Goal: Task Accomplishment & Management: Complete application form

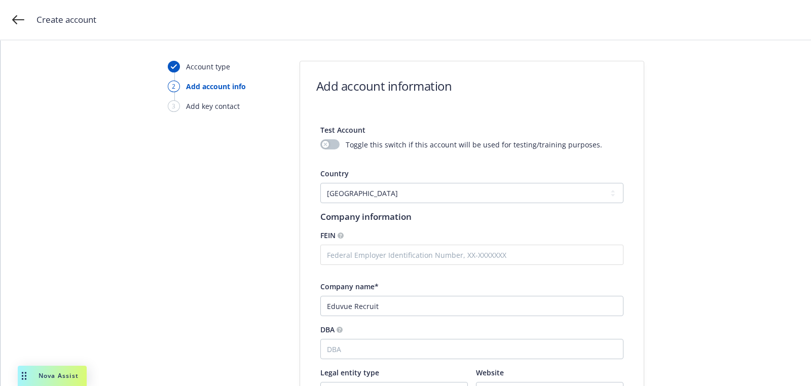
select select "US"
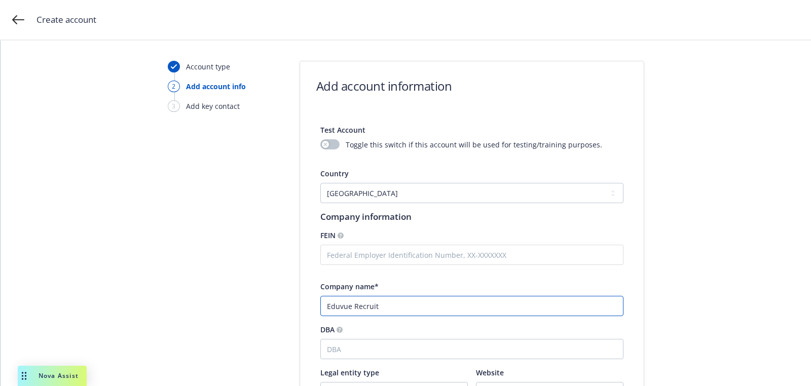
paste input "LLC,"
type input "Eduvue Recruit LLC"
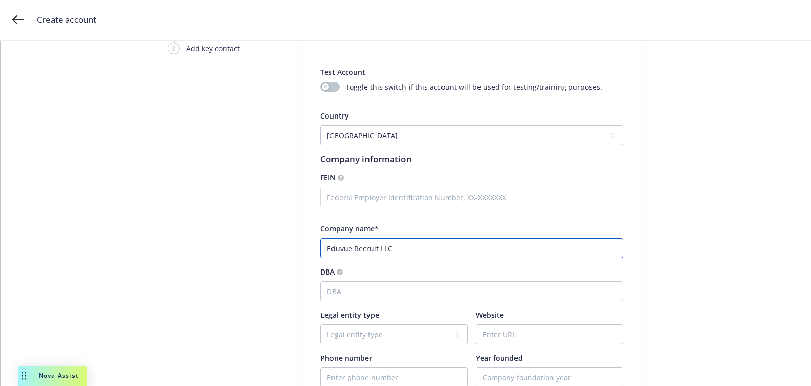
scroll to position [121, 0]
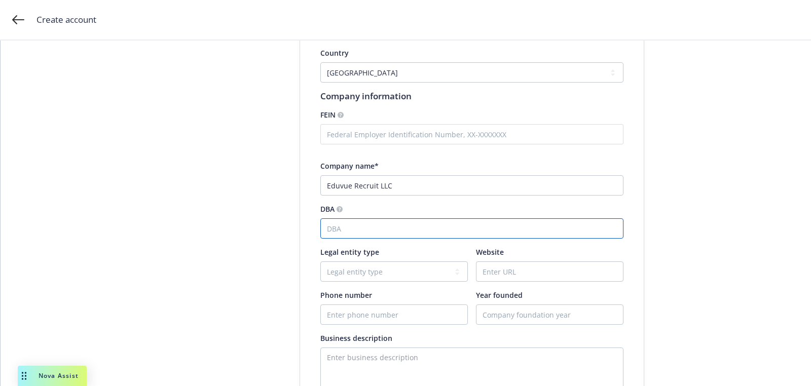
click at [403, 227] on input "DBA" at bounding box center [471, 228] width 303 height 20
paste input "Suraasa"
type input "Suraasa"
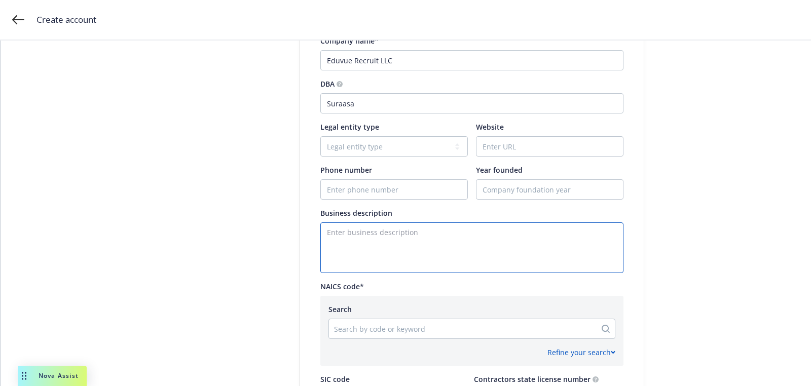
click at [349, 259] on textarea "Enter business description" at bounding box center [471, 247] width 303 height 51
paste textarea "Teacher placement services to schools in the [GEOGRAPHIC_DATA] by [PERSON_NAME]…"
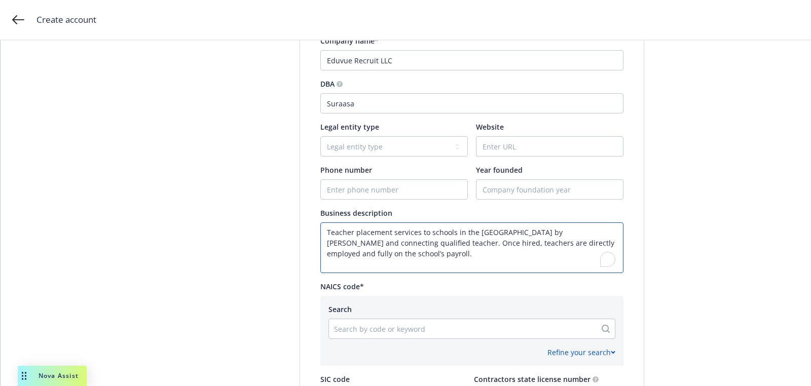
type textarea "Teacher placement services to schools in the [GEOGRAPHIC_DATA] by [PERSON_NAME]…"
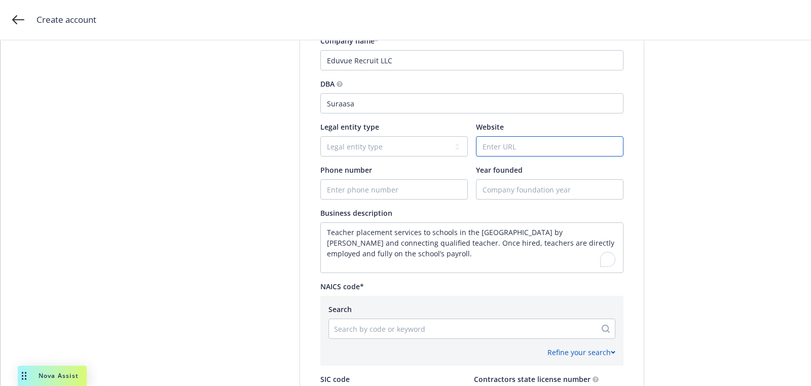
click at [507, 143] on input "Website" at bounding box center [549, 146] width 146 height 19
paste input "[URL][DOMAIN_NAME]"
type input "[URL][DOMAIN_NAME]"
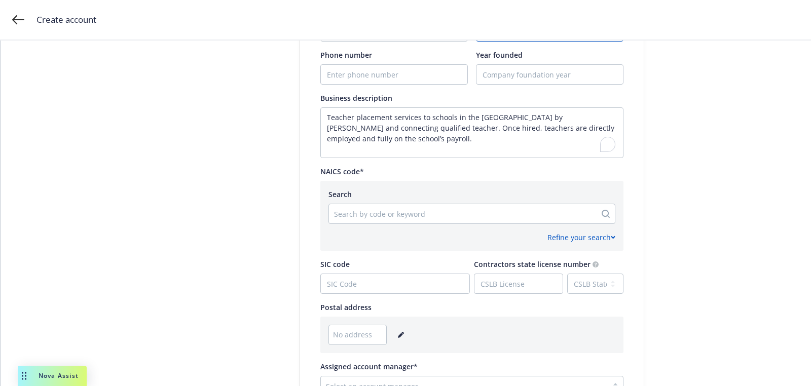
scroll to position [431, 0]
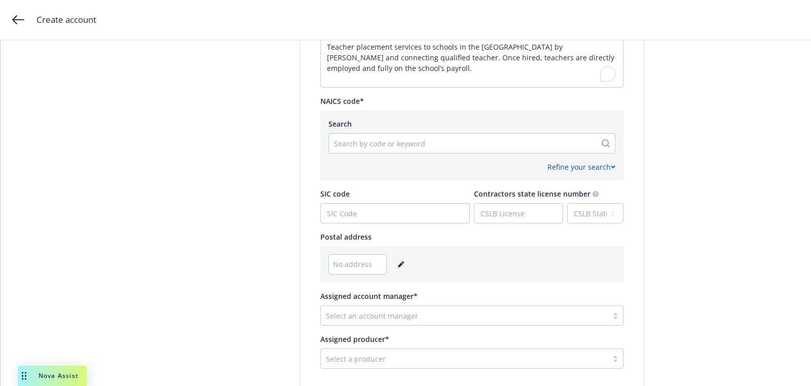
click at [393, 268] on div "No address" at bounding box center [471, 264] width 287 height 20
click at [399, 266] on icon "editPencil" at bounding box center [401, 264] width 6 height 6
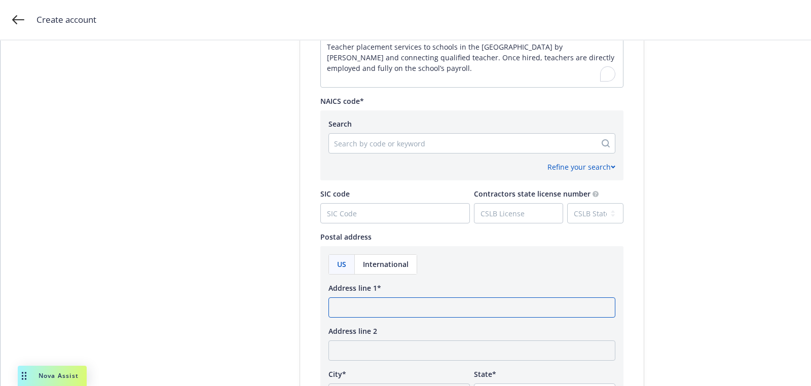
click at [374, 307] on input "Address line 1*" at bounding box center [471, 307] width 287 height 20
paste input "TBD Lewes, DE 19958"
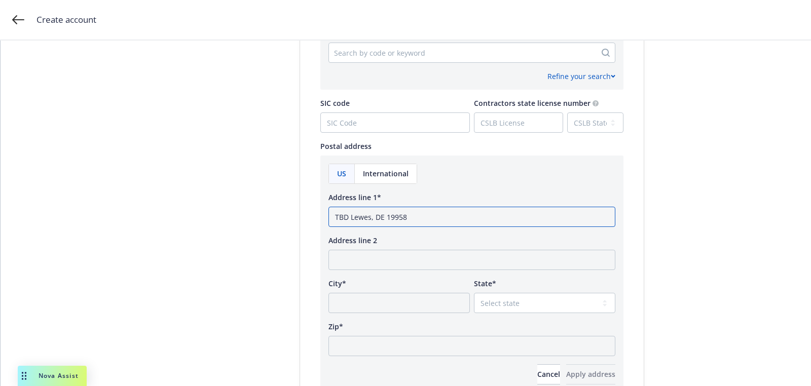
click at [397, 221] on input "TBD Lewes, DE 19958" at bounding box center [471, 217] width 287 height 20
type input "TBD Lewes, DE"
click at [416, 351] on input "Zip*" at bounding box center [471, 346] width 287 height 20
paste input "19958"
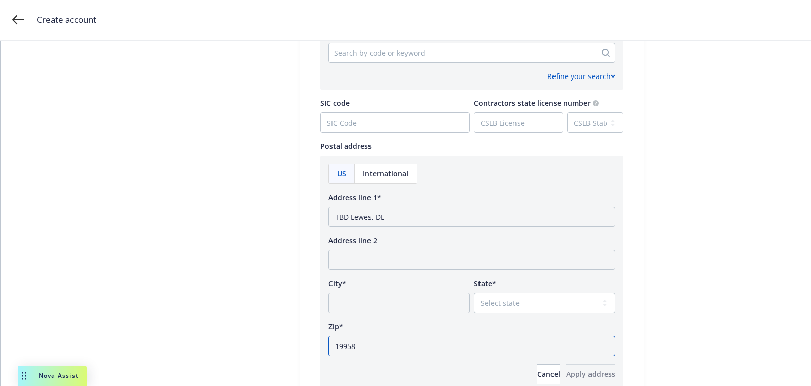
type input "19958"
click at [488, 308] on select "Select state [US_STATE] [US_STATE] [US_STATE] [US_STATE] [US_STATE] [PERSON_NAM…" at bounding box center [544, 303] width 141 height 20
select select "DE"
click at [474, 293] on select "Select state [US_STATE] [US_STATE] [US_STATE] [US_STATE] [US_STATE] [PERSON_NAM…" at bounding box center [544, 303] width 141 height 20
click at [359, 217] on input "TBD Lewes, DE" at bounding box center [471, 217] width 287 height 20
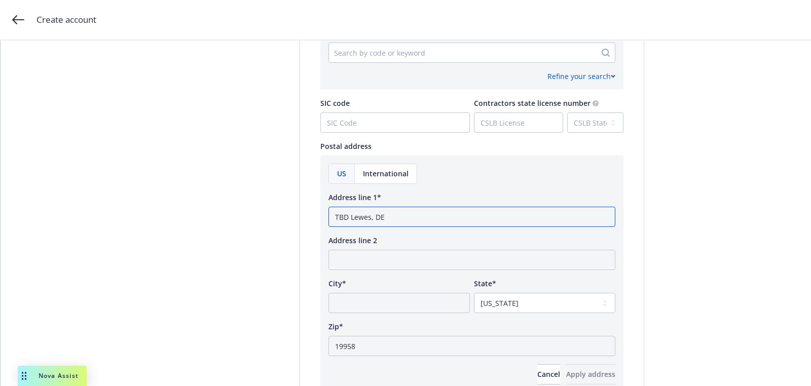
click at [359, 217] on input "TBD Lewes, DE" at bounding box center [471, 217] width 287 height 20
click at [370, 299] on input "City*" at bounding box center [398, 303] width 141 height 20
paste input "Lewes"
type input "Lewes"
drag, startPoint x: 369, startPoint y: 218, endPoint x: 458, endPoint y: 231, distance: 89.6
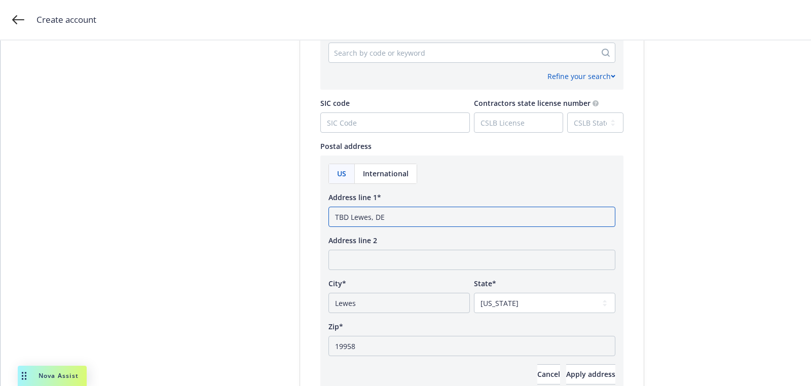
click at [453, 231] on div "US International Address line 1* TBD [GEOGRAPHIC_DATA], DE Address line 2 City*…" at bounding box center [471, 274] width 287 height 221
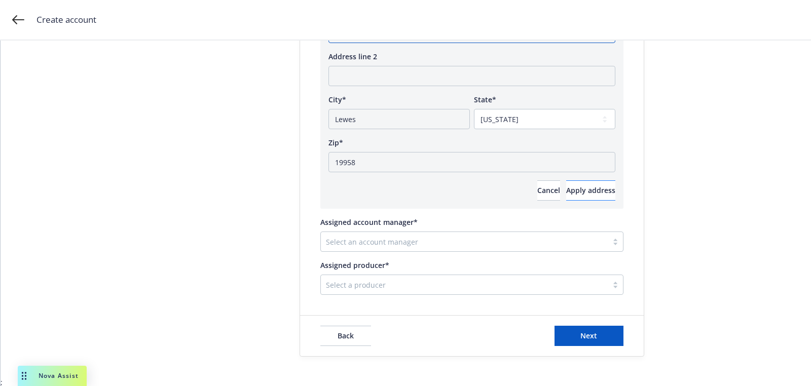
type input "TBD Lewes"
click at [588, 197] on button "Apply address" at bounding box center [590, 190] width 49 height 20
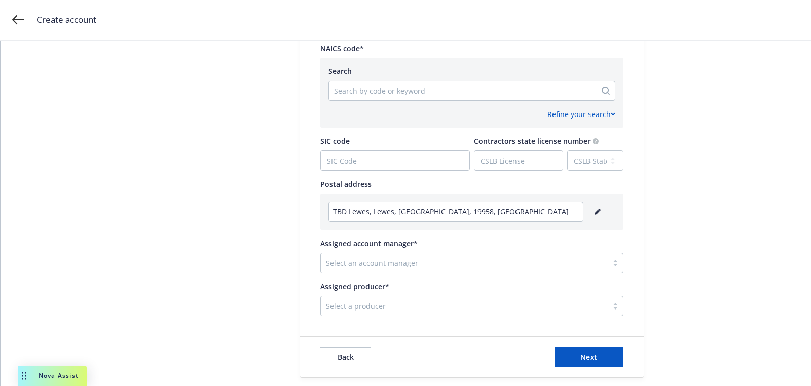
scroll to position [464, 0]
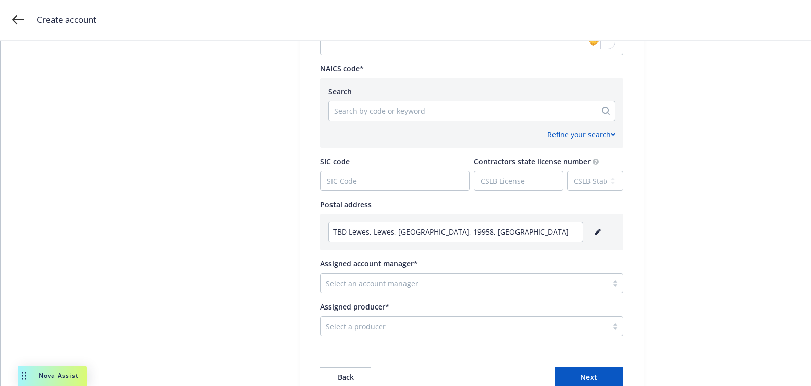
click at [371, 109] on div at bounding box center [462, 111] width 257 height 12
paste input "561311"
type input "561311"
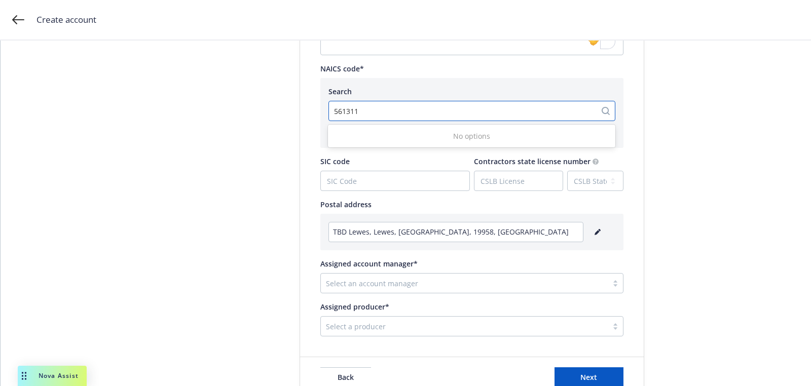
click at [381, 138] on div "No options" at bounding box center [471, 136] width 287 height 19
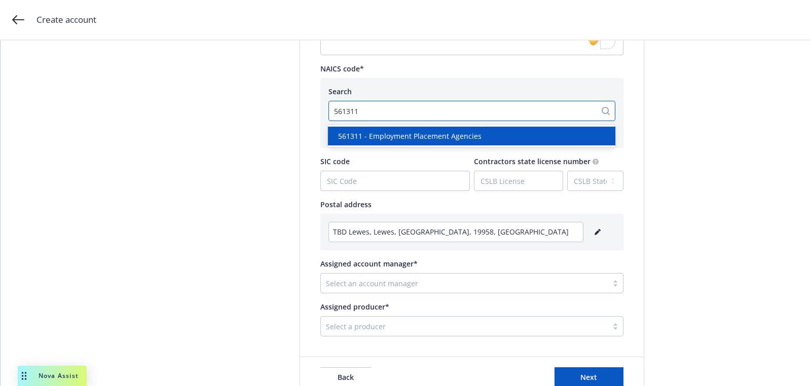
click at [381, 138] on span "561311 - Employment Placement Agencies" at bounding box center [409, 136] width 143 height 11
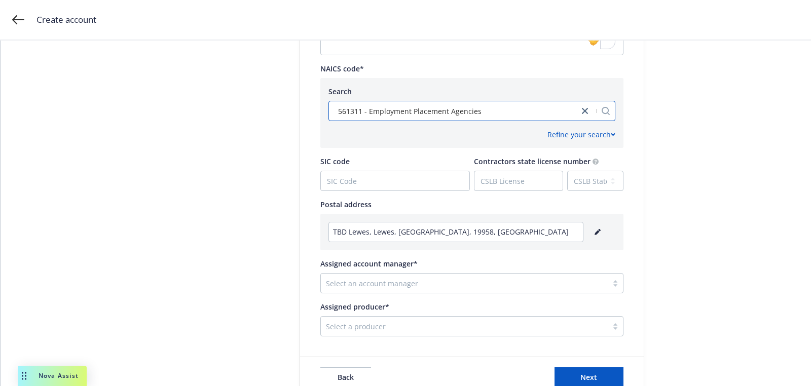
scroll to position [506, 0]
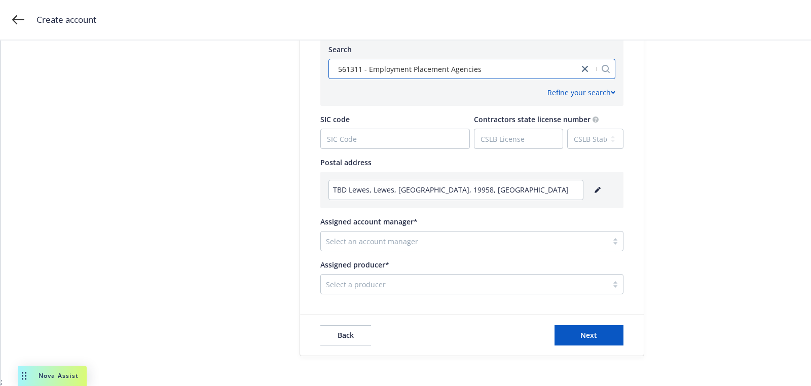
click at [379, 246] on div at bounding box center [464, 241] width 277 height 12
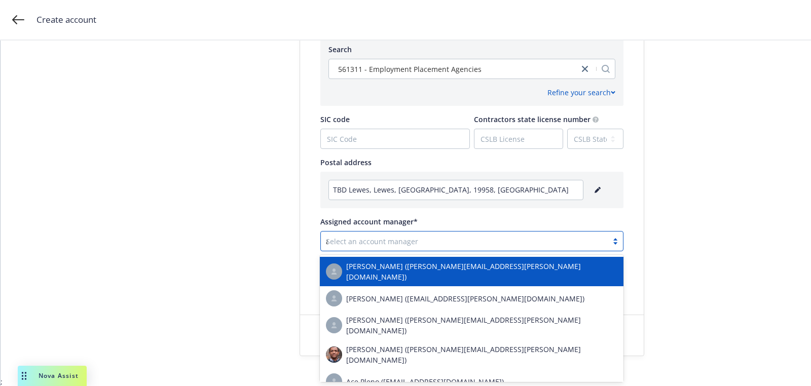
type input "admin"
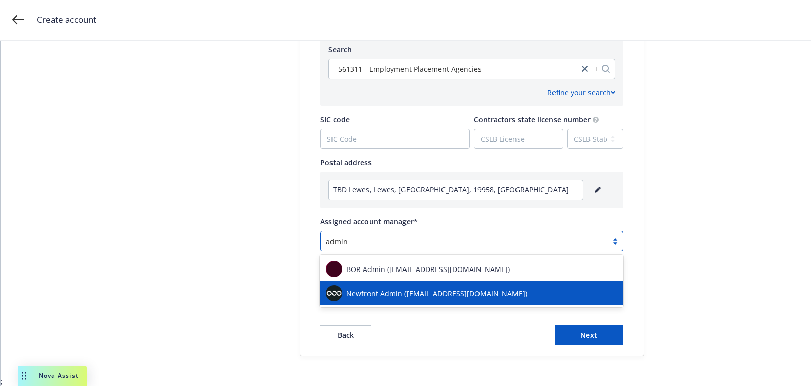
click at [379, 288] on span "Newfront Admin ([EMAIL_ADDRESS][DOMAIN_NAME])" at bounding box center [436, 293] width 181 height 11
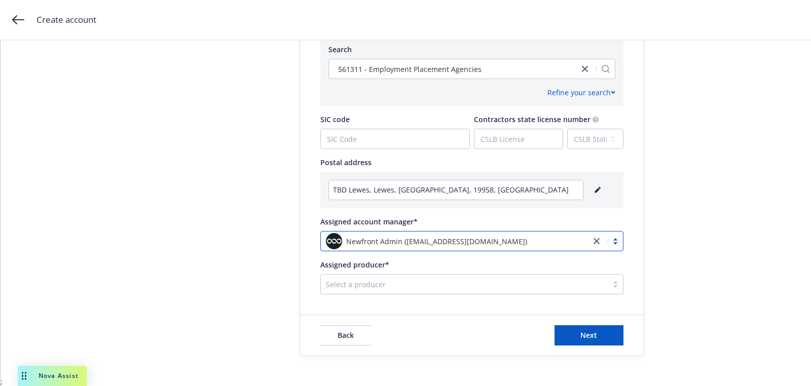
click at [379, 289] on div at bounding box center [464, 284] width 277 height 12
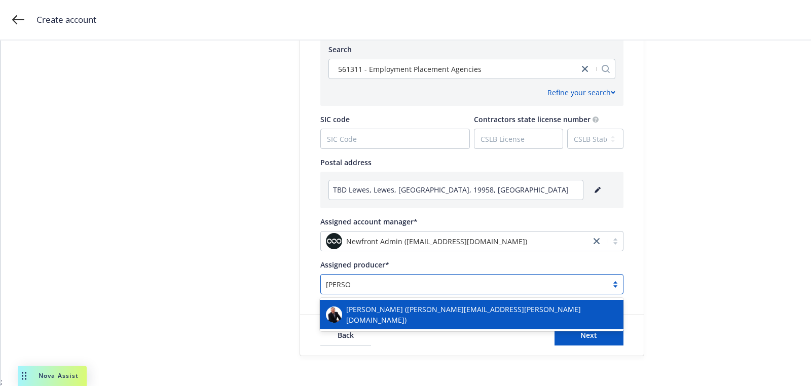
type input "[PERSON_NAME]"
click at [374, 309] on span "[PERSON_NAME] ([PERSON_NAME][EMAIL_ADDRESS][PERSON_NAME][DOMAIN_NAME])" at bounding box center [481, 314] width 271 height 21
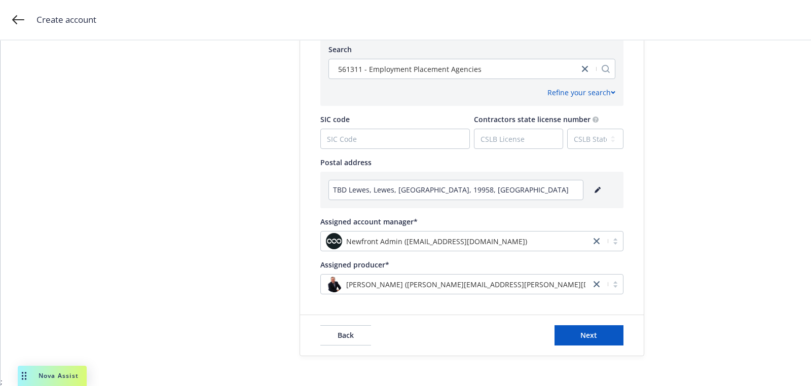
click at [573, 351] on div "Back Next" at bounding box center [472, 335] width 344 height 41
click at [573, 337] on button "Next" at bounding box center [588, 335] width 69 height 20
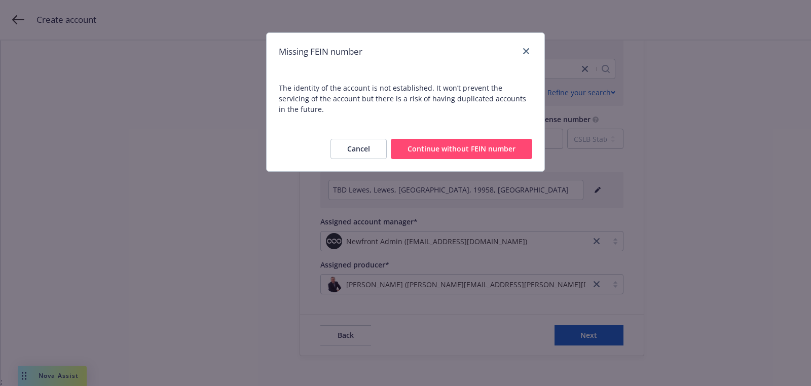
click at [489, 144] on button "Continue without FEIN number" at bounding box center [461, 149] width 141 height 20
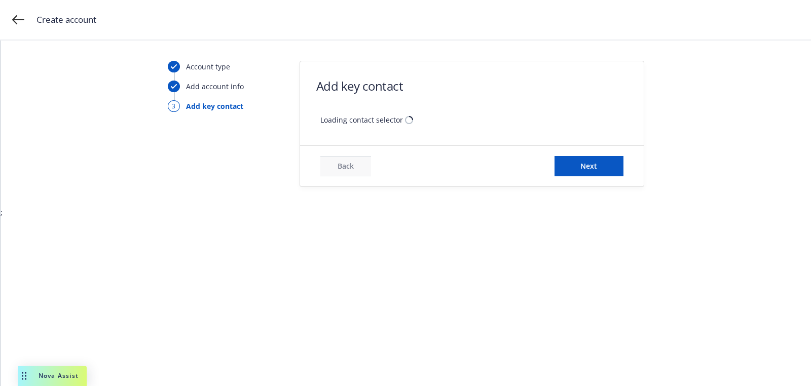
scroll to position [0, 0]
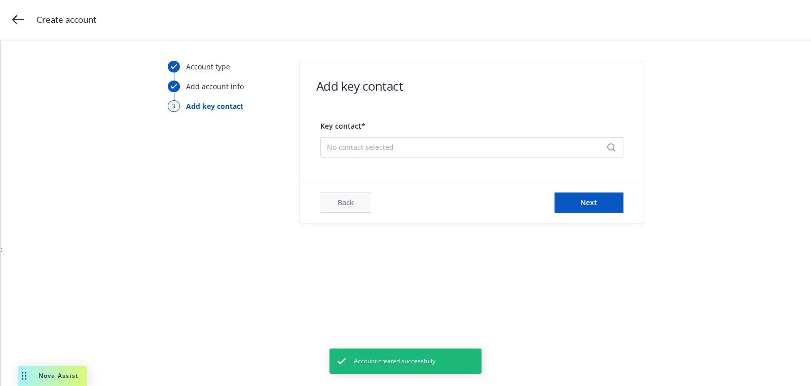
click at [468, 147] on span "No contact selected" at bounding box center [468, 147] width 282 height 11
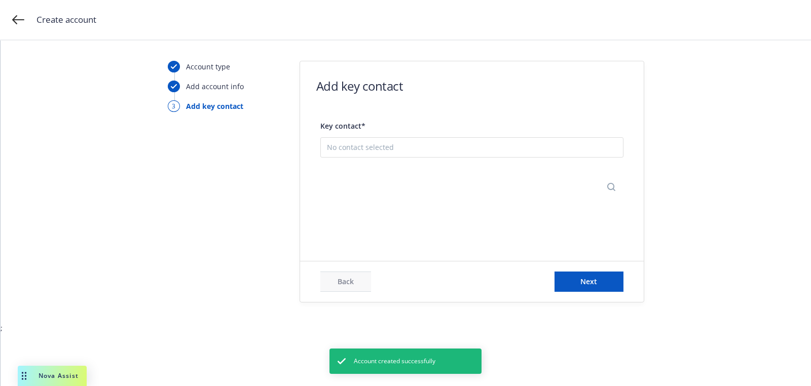
click at [434, 194] on button "Add new contact" at bounding box center [472, 197] width 290 height 20
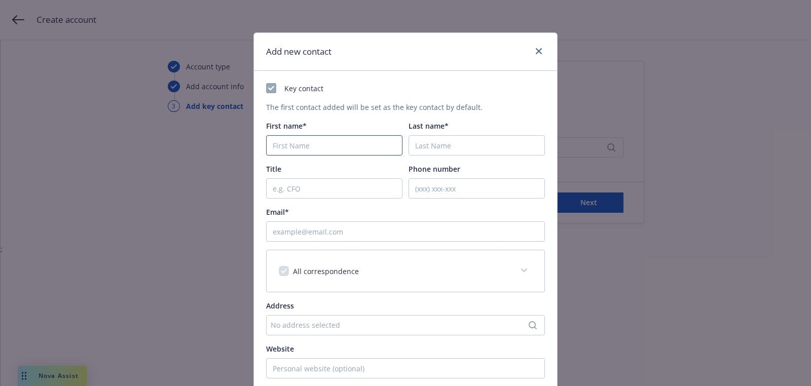
click at [335, 144] on input "First name*" at bounding box center [334, 145] width 136 height 20
paste input "[PERSON_NAME]"
type input "[PERSON_NAME]"
paste input "Siddiqui"
type input "Siddiqui"
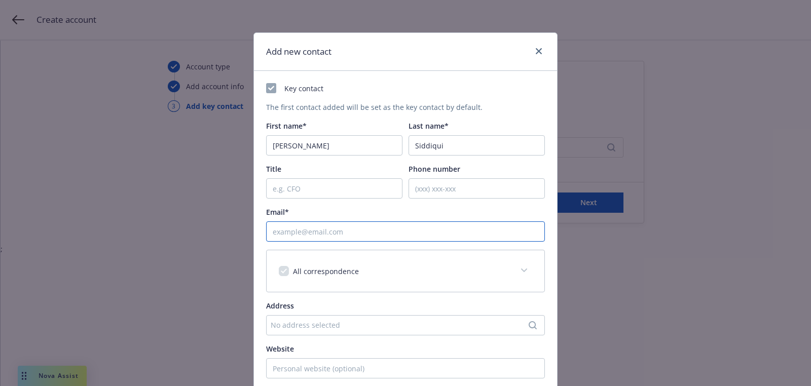
click at [338, 235] on input "Email*" at bounding box center [405, 231] width 279 height 20
paste input "Siddiqui"
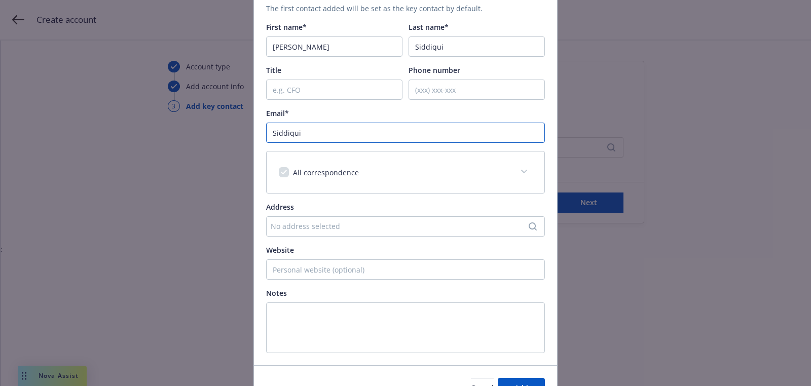
scroll to position [89, 0]
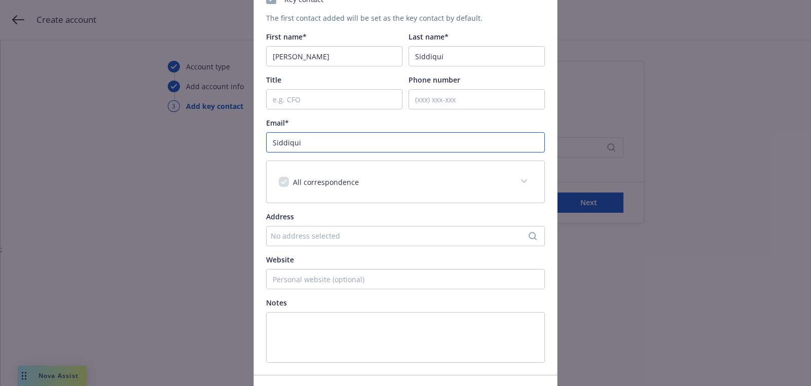
paste input "[PERSON_NAME][EMAIL_ADDRESS][PERSON_NAME][DOMAIN_NAME]"
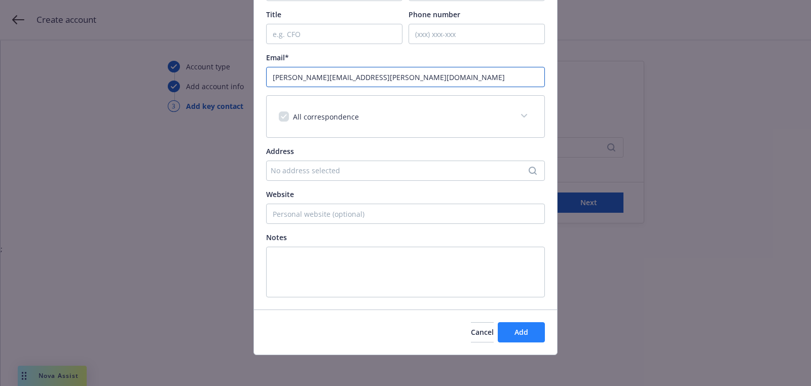
type input "[PERSON_NAME][EMAIL_ADDRESS][PERSON_NAME][DOMAIN_NAME]"
click at [519, 327] on span "Add" at bounding box center [521, 332] width 14 height 10
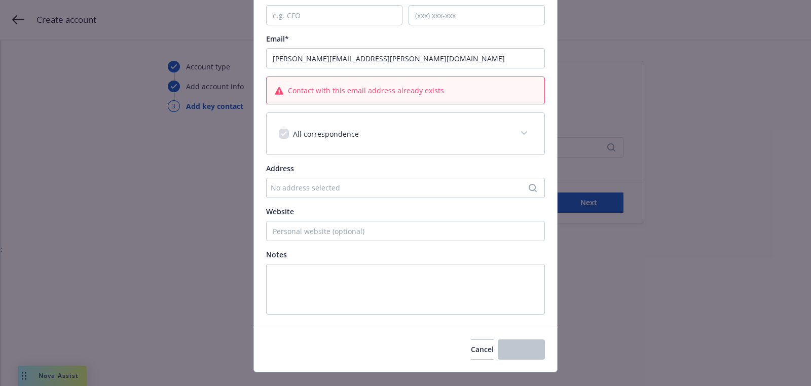
scroll to position [0, 0]
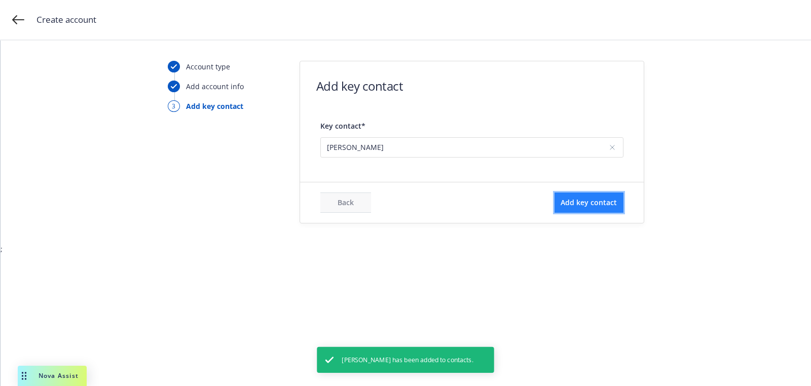
click at [576, 201] on span "Add key contact" at bounding box center [588, 203] width 56 height 10
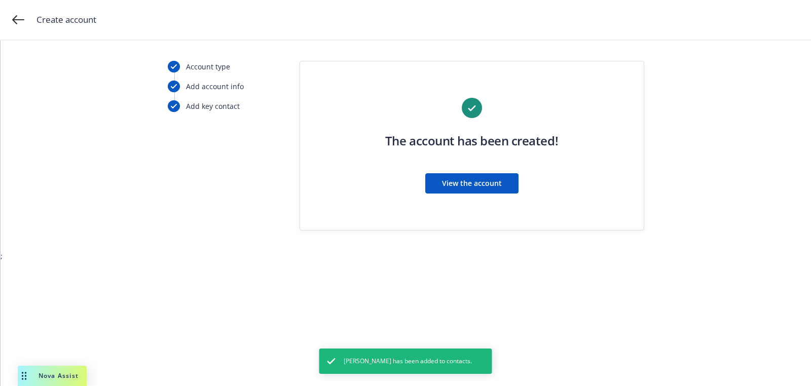
click at [430, 182] on button "View the account" at bounding box center [471, 183] width 93 height 20
